Goal: Task Accomplishment & Management: Use online tool/utility

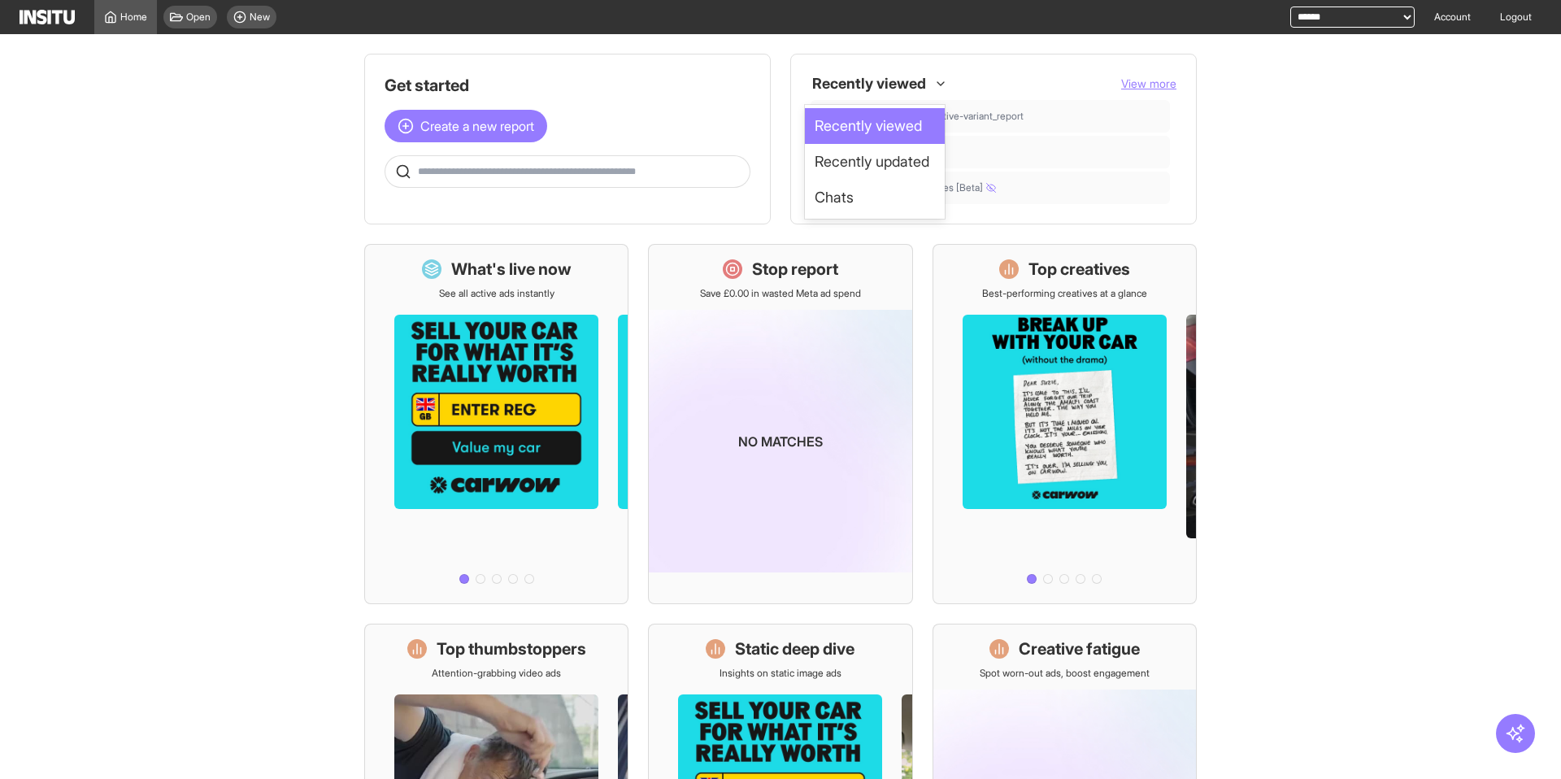
click at [934, 81] on icon at bounding box center [940, 83] width 13 height 13
click at [916, 80] on div at bounding box center [869, 83] width 117 height 29
click at [476, 129] on span "Create a new report" at bounding box center [477, 126] width 114 height 20
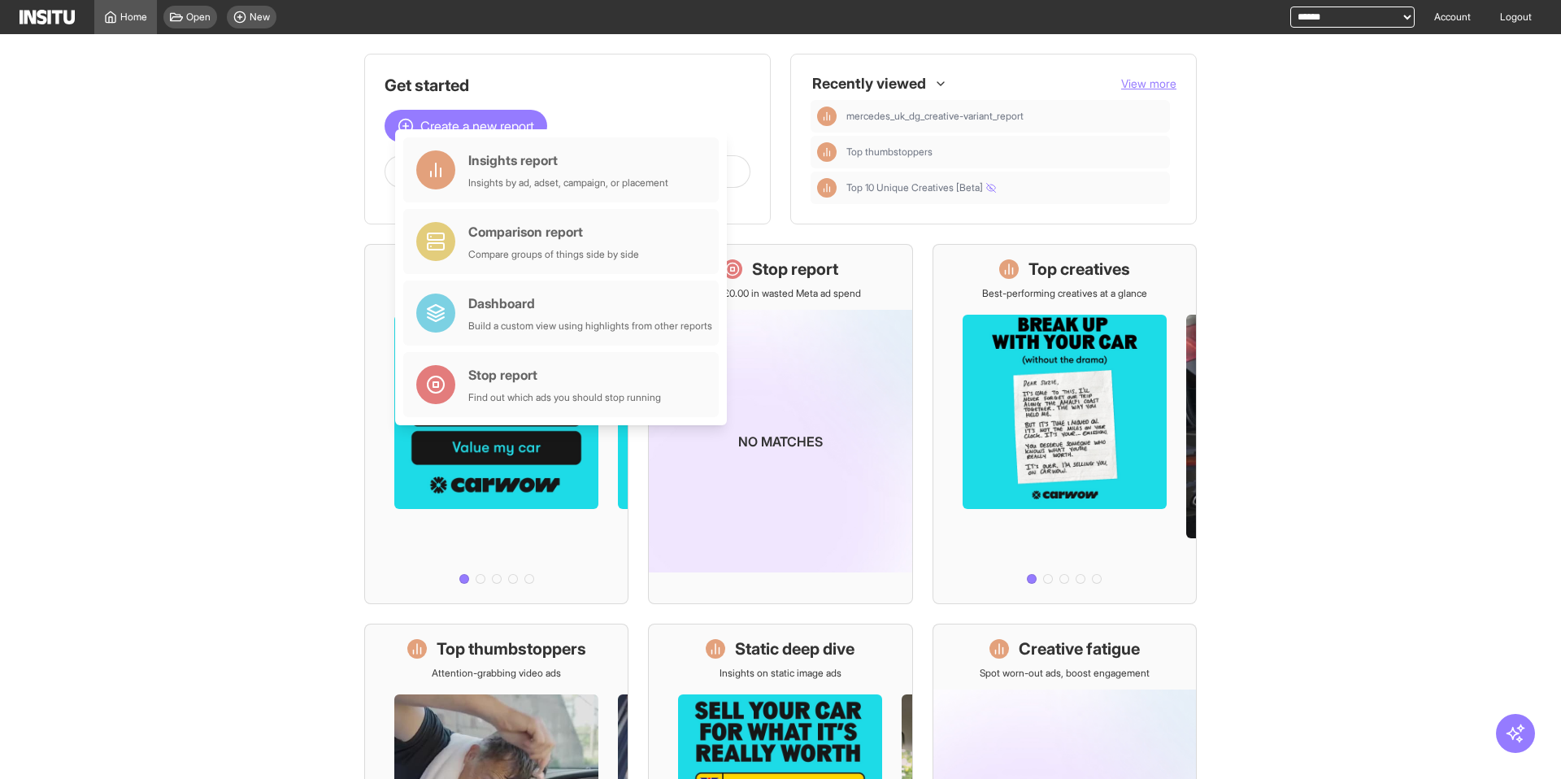
click at [223, 104] on main "Get started Create a new report Ask questions like: Which campaigns had the hig…" at bounding box center [780, 406] width 1561 height 745
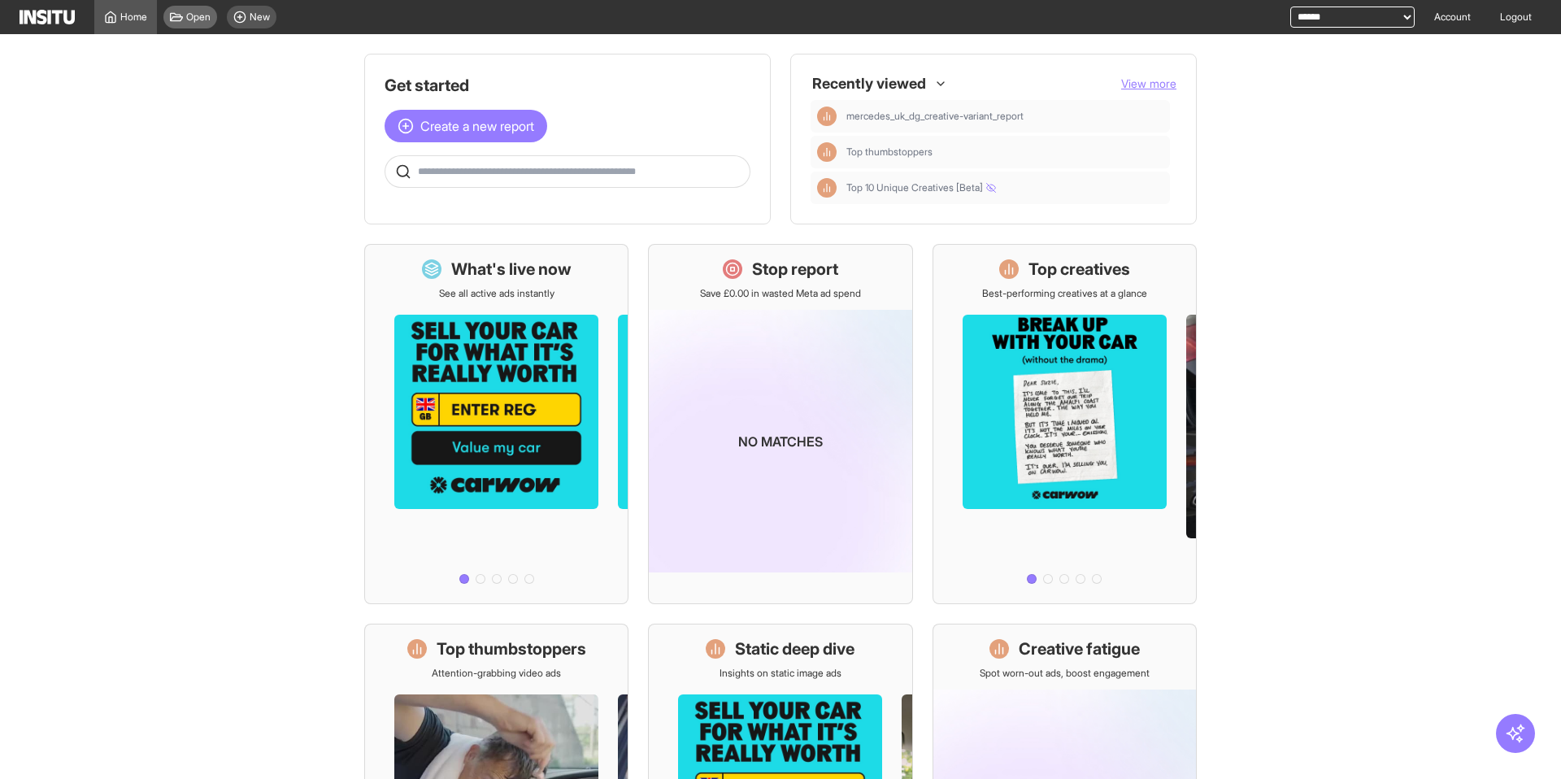
click at [198, 15] on span "Open" at bounding box center [198, 17] width 24 height 13
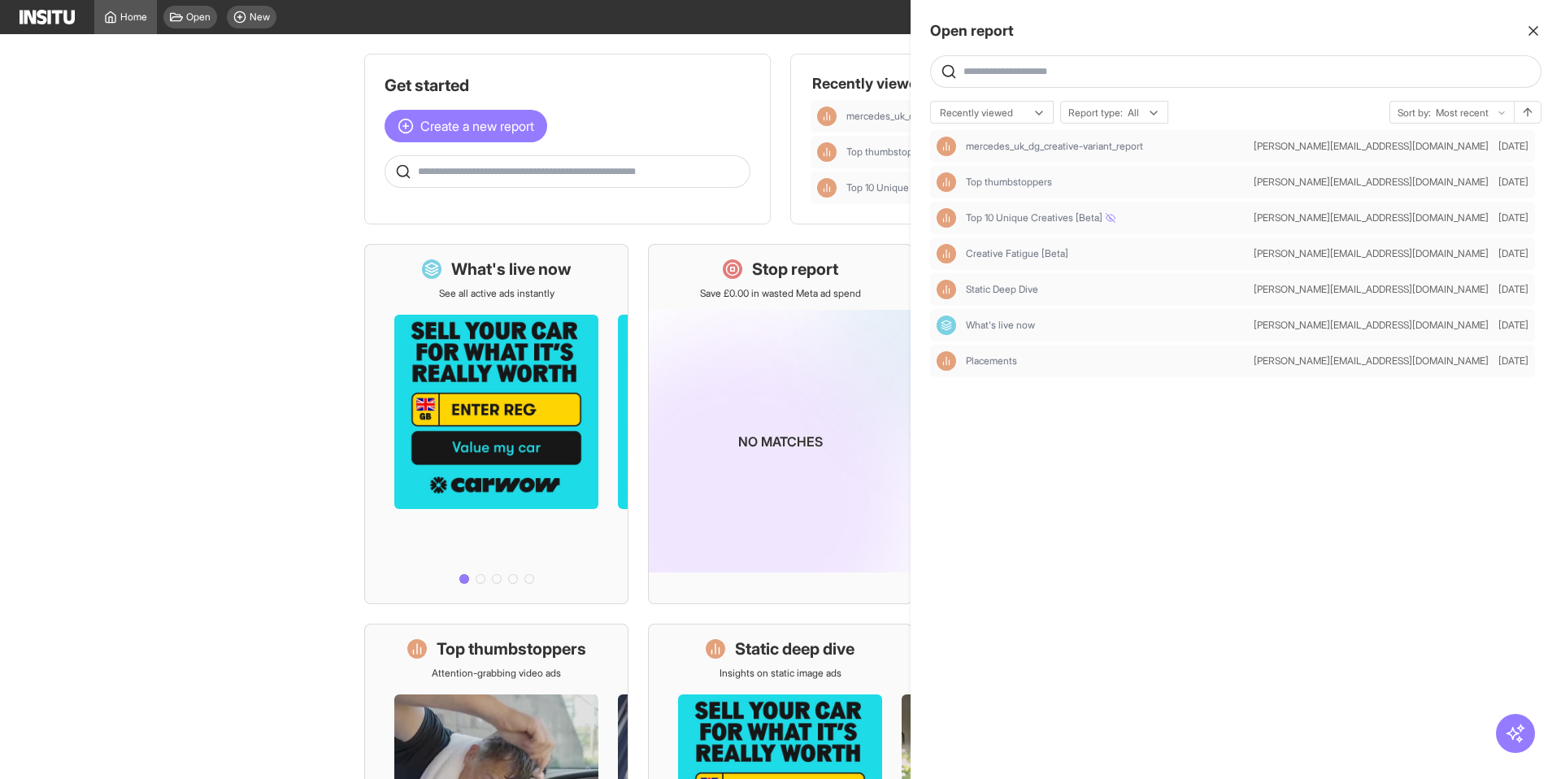
click at [202, 24] on div at bounding box center [780, 389] width 1561 height 779
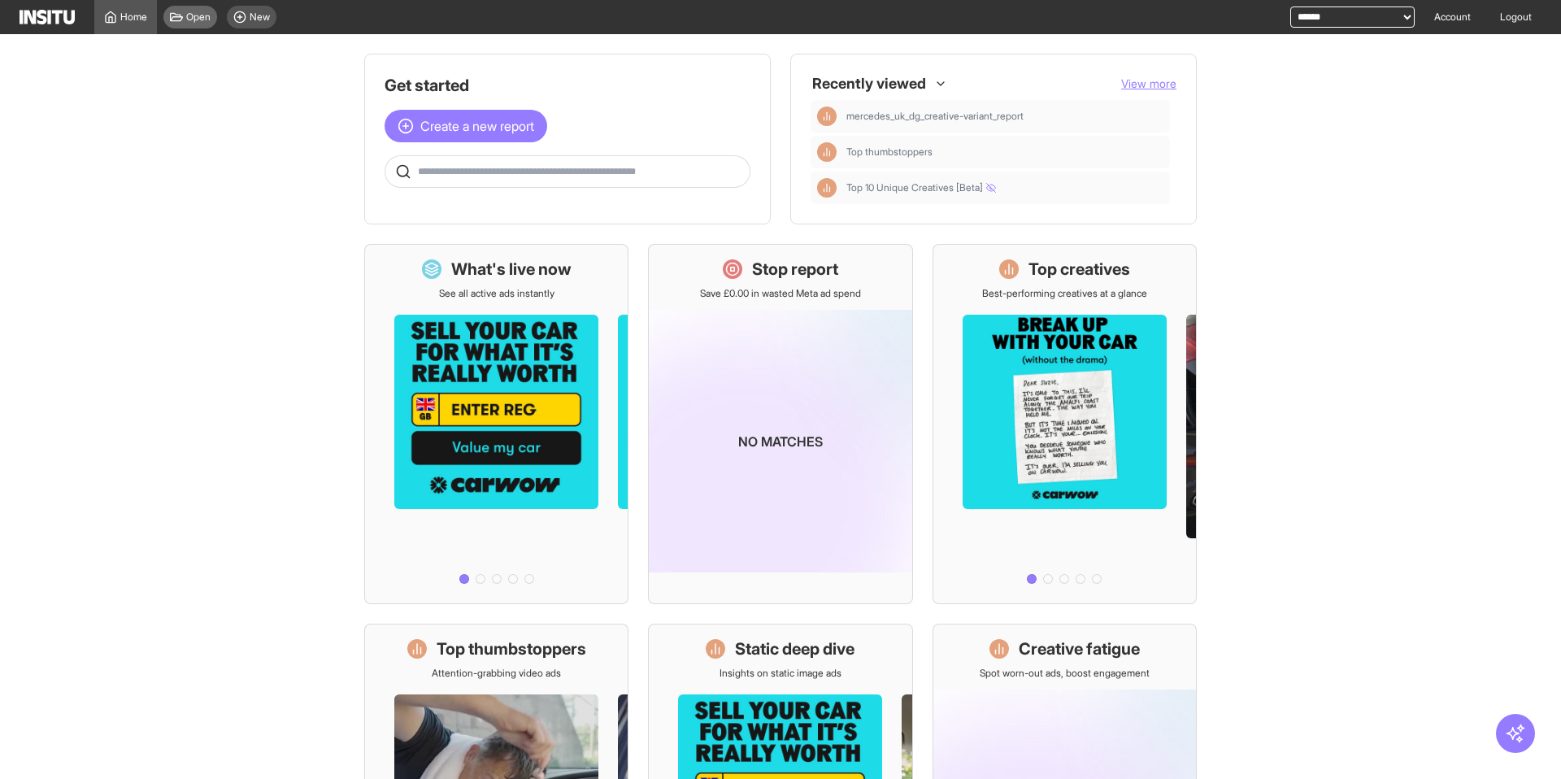
click at [196, 20] on span "Open" at bounding box center [198, 17] width 24 height 13
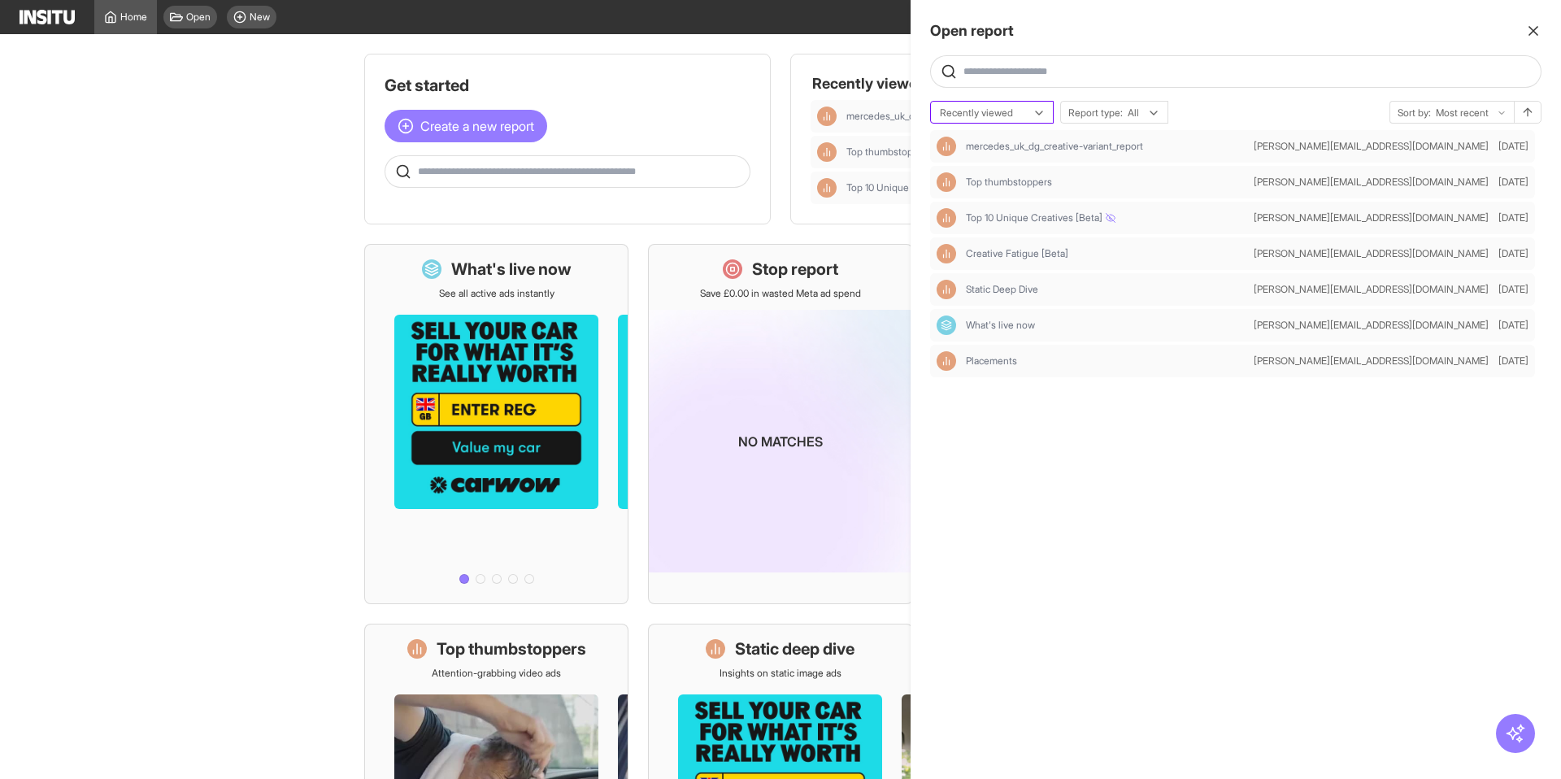
click at [1030, 116] on div "Recently viewed" at bounding box center [992, 113] width 122 height 23
click at [1537, 32] on icon "button" at bounding box center [1533, 31] width 16 height 16
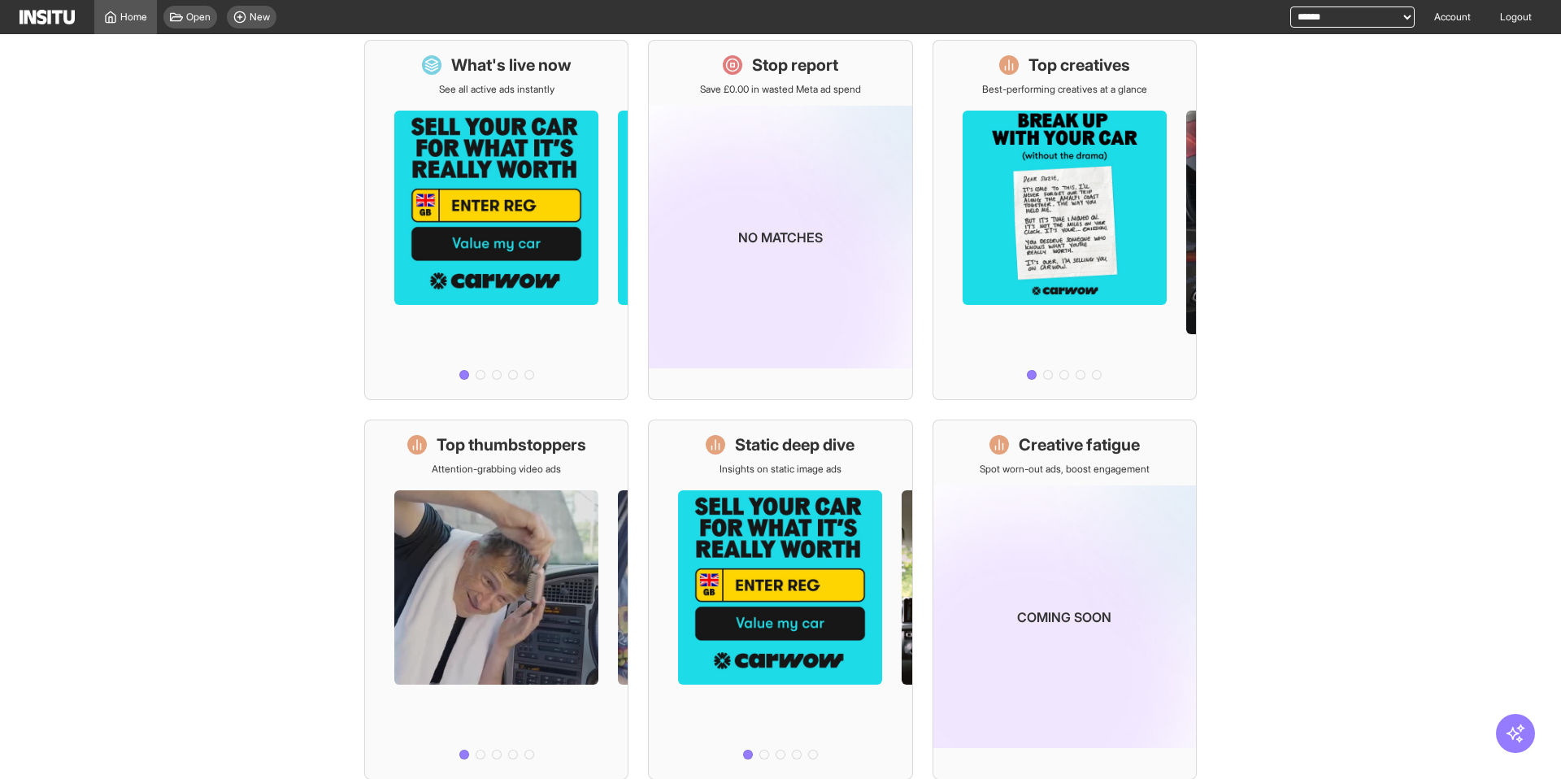
scroll to position [207, 0]
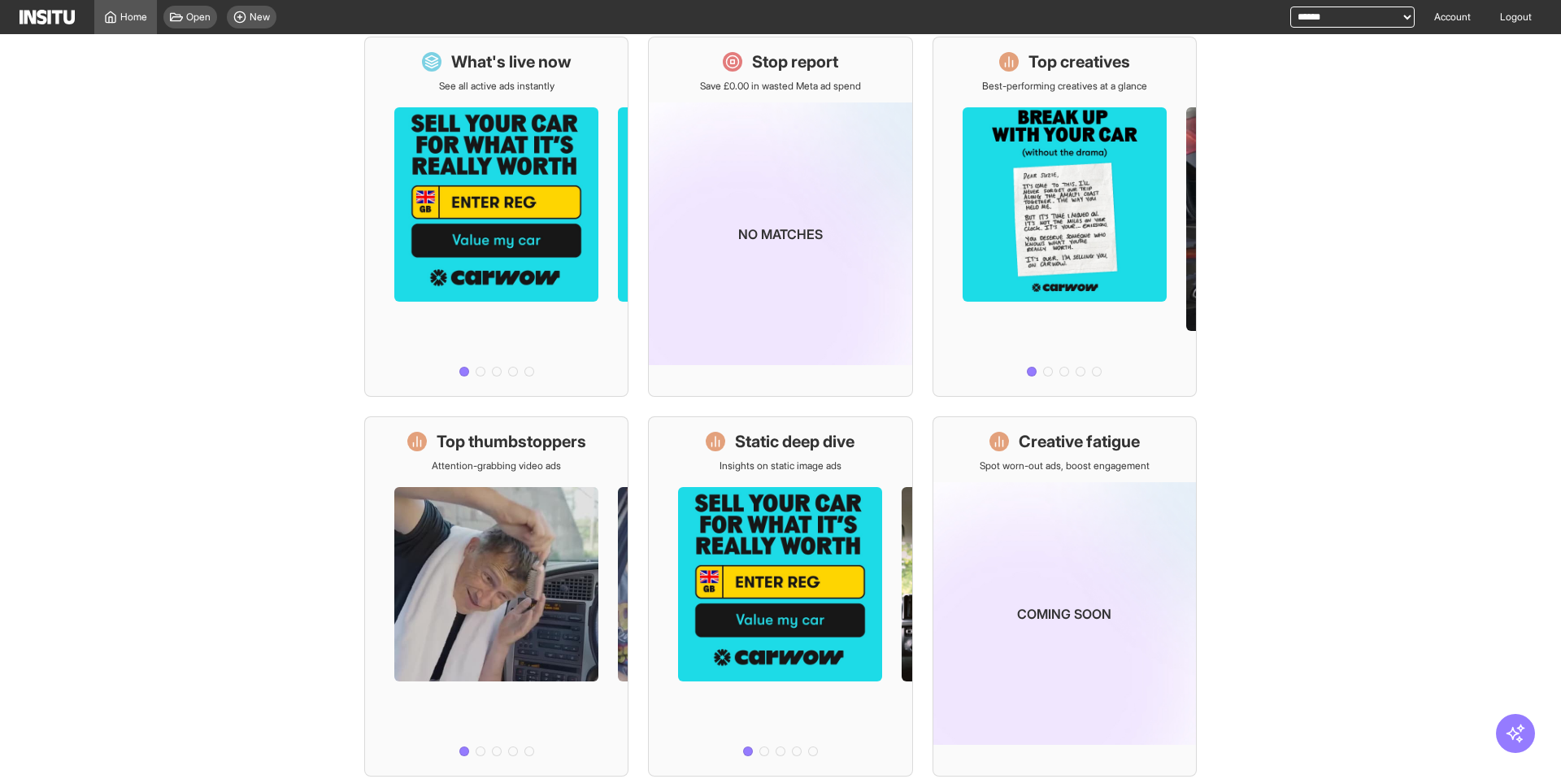
click at [274, 172] on main "Get started Create a new report Ask questions like: Which campaigns had the hig…" at bounding box center [780, 406] width 1561 height 745
click at [221, 387] on main "Get started Create a new report Ask questions like: Which campaigns had the hig…" at bounding box center [780, 406] width 1561 height 745
